Goal: Navigation & Orientation: Find specific page/section

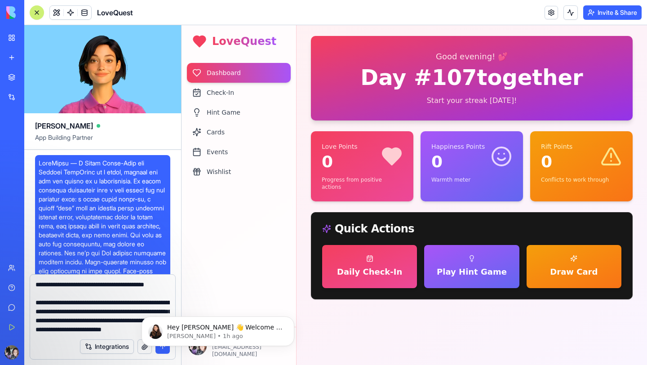
scroll to position [3934, 0]
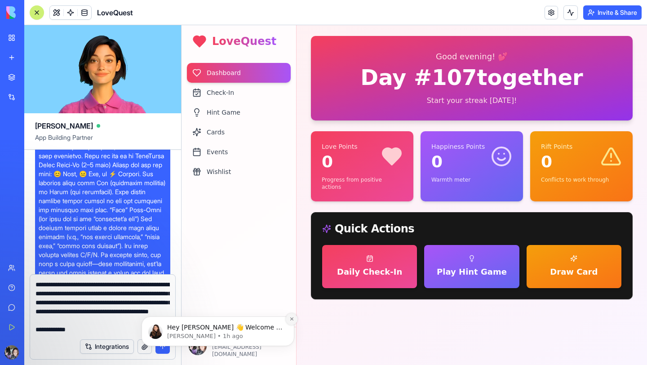
click at [291, 320] on icon "Dismiss notification" at bounding box center [291, 318] width 5 height 5
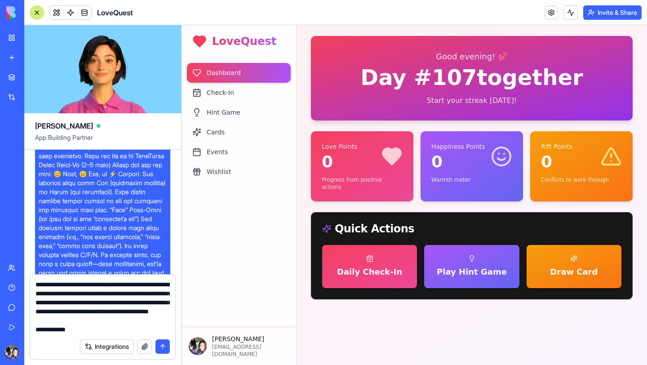
click at [163, 347] on button "submit" at bounding box center [162, 346] width 14 height 14
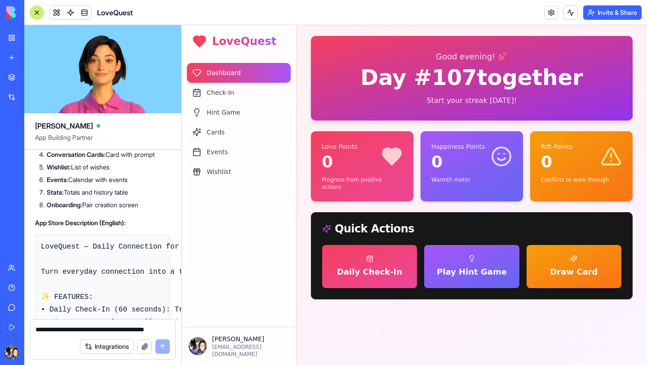
scroll to position [25793, 0]
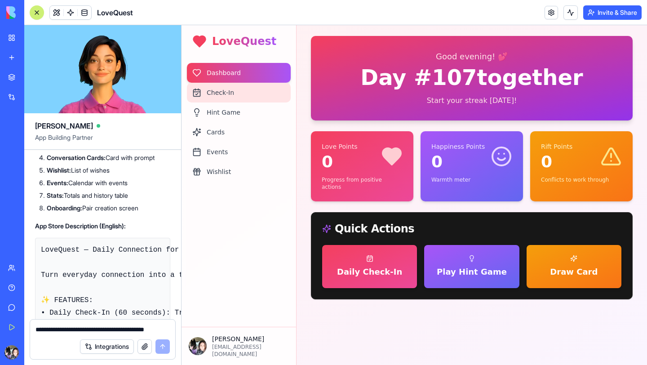
click at [208, 90] on div "Check-In" at bounding box center [239, 93] width 104 height 20
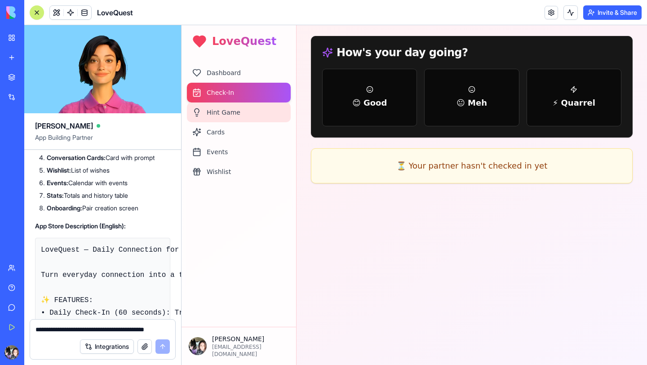
click at [221, 107] on div "Hint Game" at bounding box center [239, 112] width 104 height 20
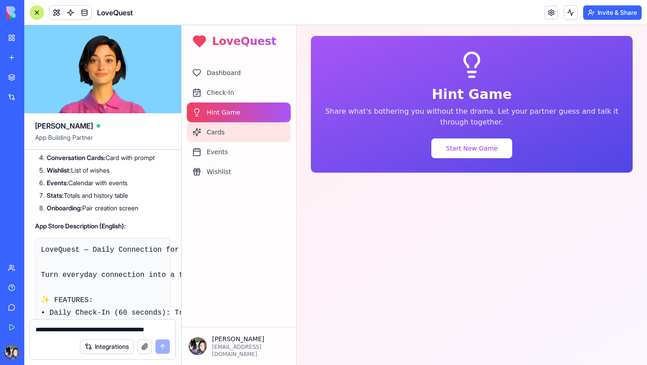
click at [210, 126] on div "Cards" at bounding box center [239, 132] width 104 height 20
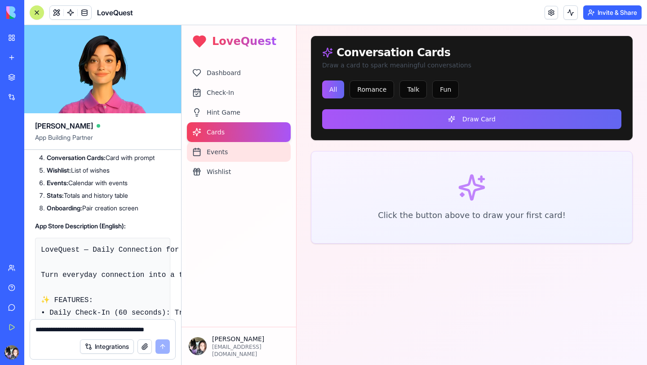
click at [206, 146] on div "Events" at bounding box center [239, 152] width 104 height 20
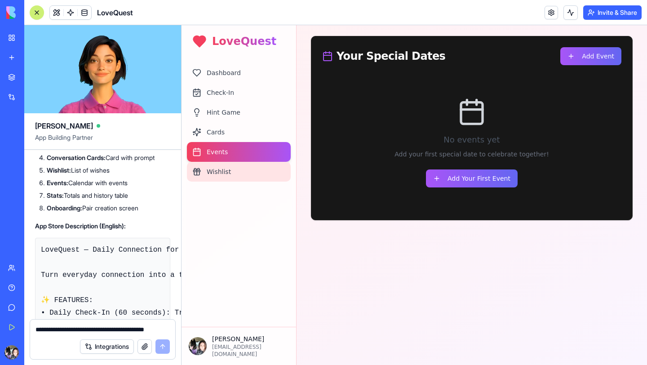
click at [210, 164] on div "Wishlist" at bounding box center [239, 172] width 104 height 20
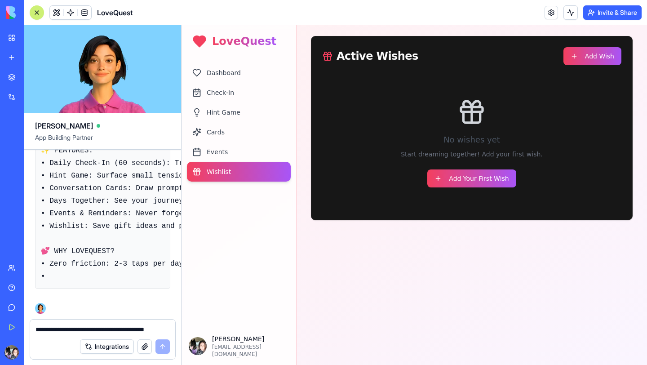
scroll to position [26546, 0]
click at [166, 349] on div "Integrations" at bounding box center [125, 346] width 90 height 14
click at [84, 330] on textarea at bounding box center [102, 329] width 134 height 9
click at [480, 179] on button "Add Your First Wish" at bounding box center [471, 178] width 88 height 18
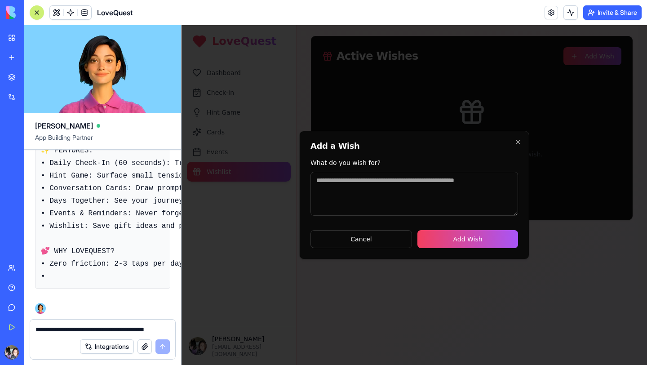
click at [386, 100] on div at bounding box center [413, 195] width 465 height 340
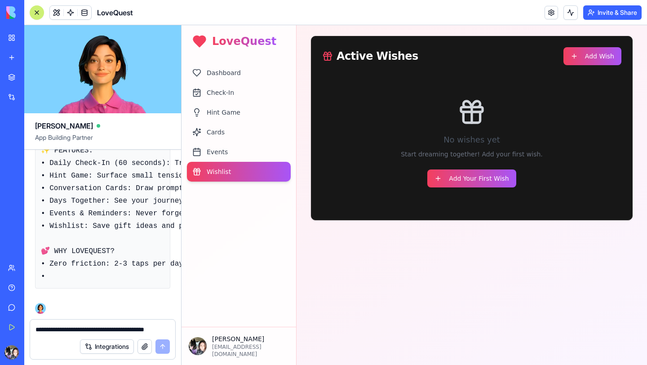
click at [250, 48] on h1 "LoveQuest" at bounding box center [244, 41] width 64 height 14
click at [250, 42] on h1 "LoveQuest" at bounding box center [244, 41] width 64 height 14
click at [61, 12] on span at bounding box center [70, 12] width 25 height 25
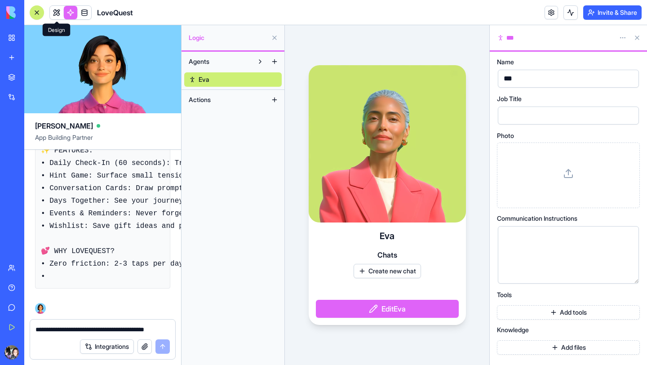
click at [61, 10] on link at bounding box center [56, 12] width 13 height 13
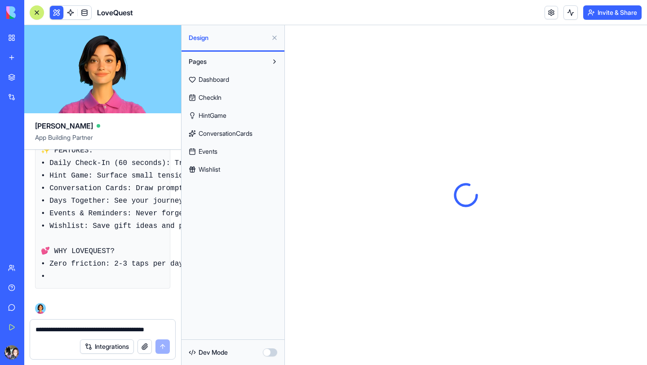
click at [90, 12] on span at bounding box center [84, 12] width 25 height 25
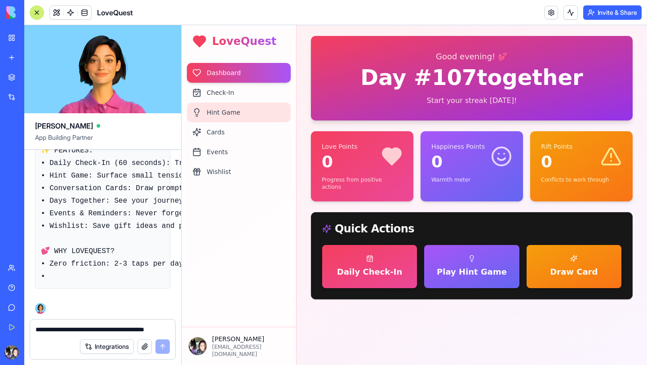
click at [240, 108] on div "Hint Game" at bounding box center [239, 112] width 104 height 20
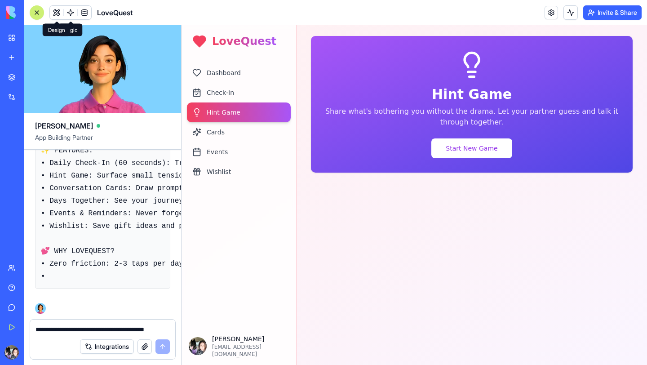
click at [61, 12] on button at bounding box center [56, 12] width 13 height 13
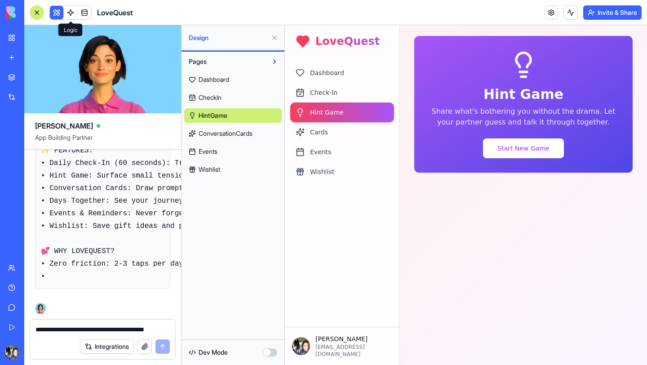
click at [69, 13] on link at bounding box center [70, 12] width 13 height 13
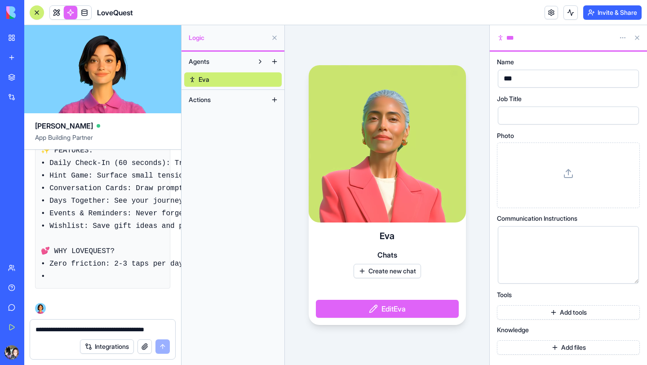
click at [36, 10] on div at bounding box center [36, 12] width 7 height 7
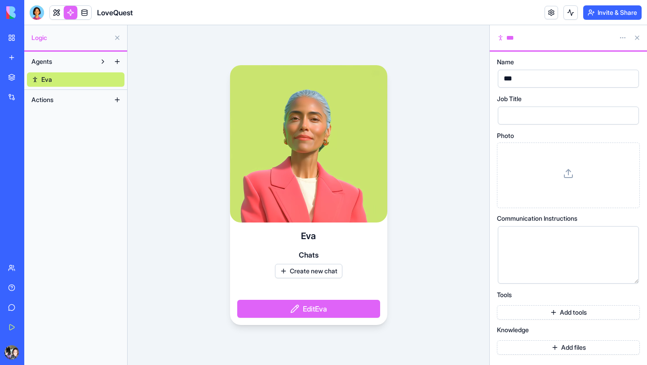
click at [118, 38] on button at bounding box center [117, 38] width 14 height 14
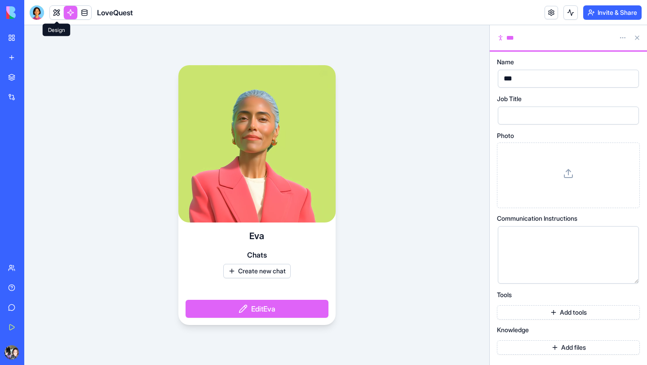
click at [57, 13] on link at bounding box center [56, 12] width 13 height 13
click at [88, 10] on link at bounding box center [84, 12] width 13 height 13
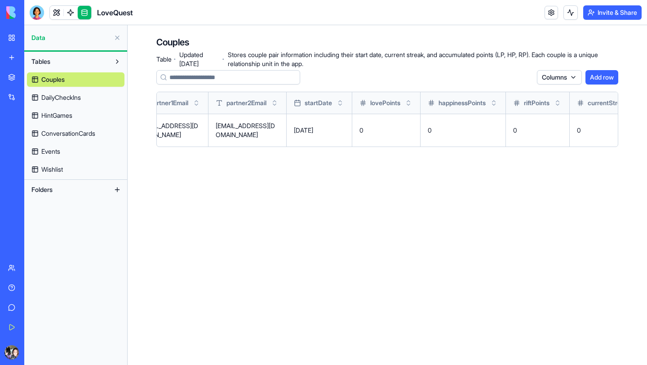
scroll to position [0, 47]
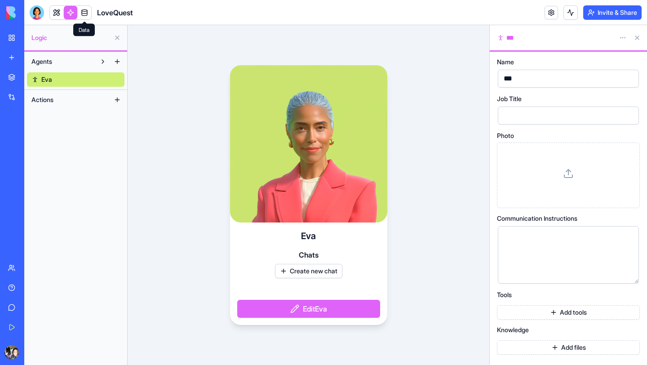
click at [86, 11] on link at bounding box center [84, 12] width 13 height 13
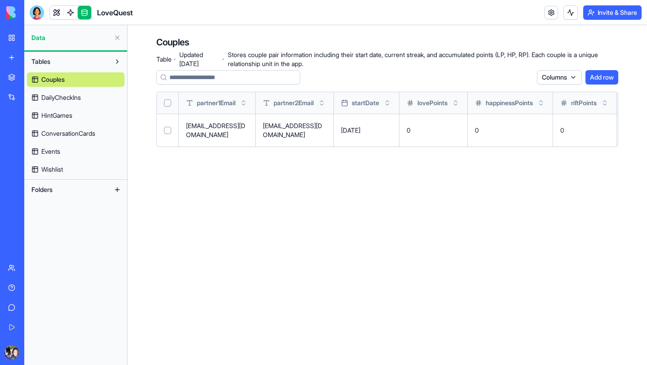
click at [60, 99] on span "DailyCheckIns" at bounding box center [61, 97] width 40 height 9
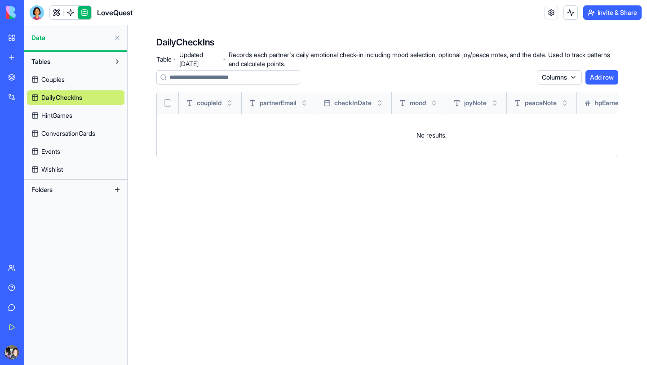
click at [70, 112] on span "HintGames" at bounding box center [56, 115] width 31 height 9
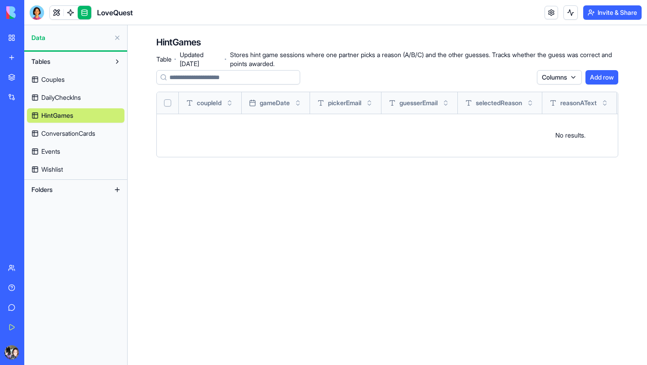
click at [71, 127] on link "ConversationCards" at bounding box center [75, 133] width 97 height 14
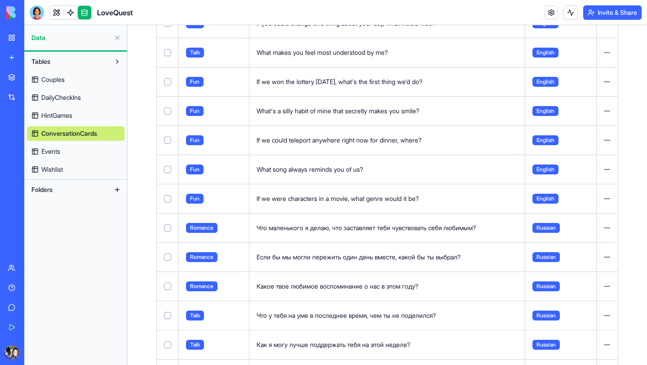
scroll to position [409, 0]
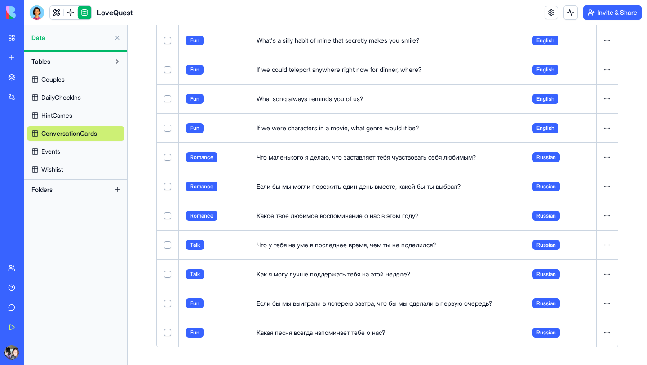
click at [49, 155] on span "Events" at bounding box center [50, 151] width 19 height 9
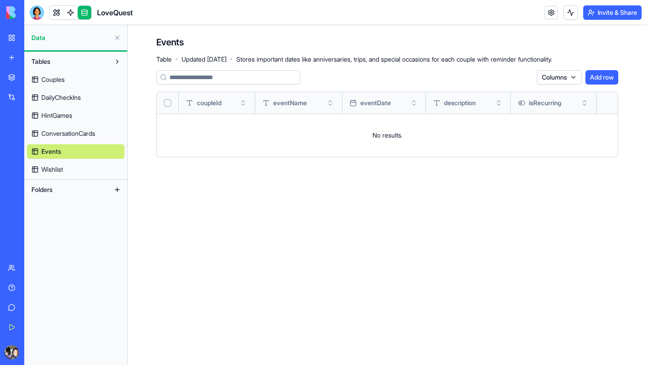
click at [54, 170] on span "Wishlist" at bounding box center [52, 169] width 22 height 9
